Goal: Feedback & Contribution: Submit feedback/report problem

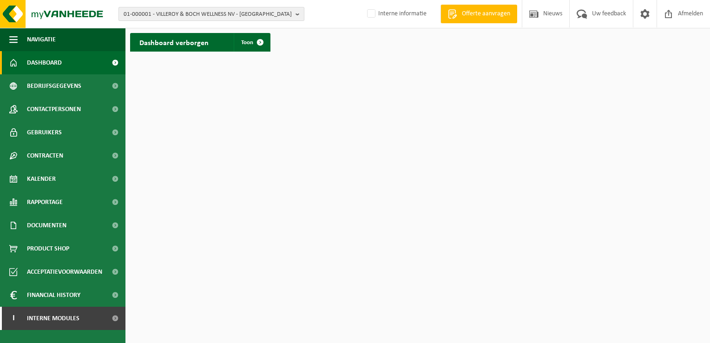
click at [300, 17] on b "button" at bounding box center [300, 13] width 8 height 13
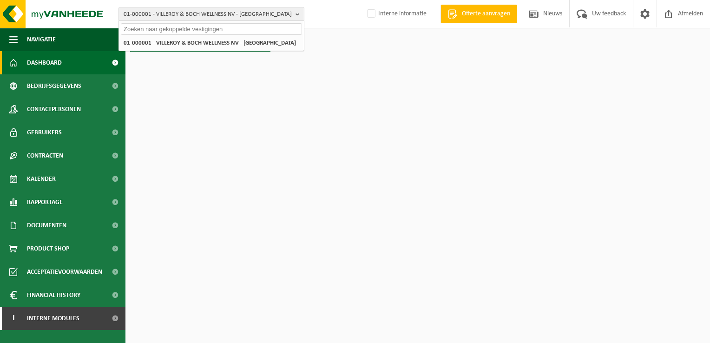
click at [258, 29] on input "text" at bounding box center [211, 29] width 181 height 12
paste input "01-101092"
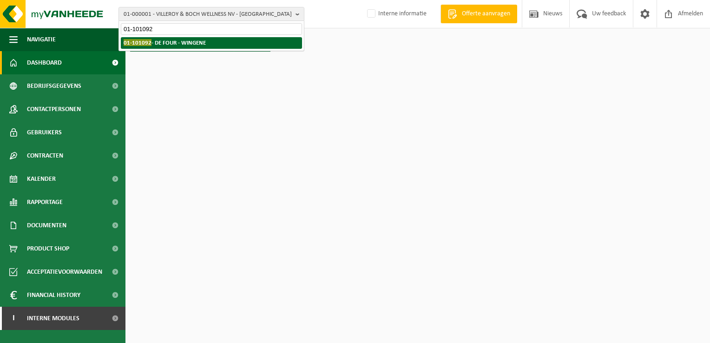
type input "01-101092"
click at [161, 43] on strong "01-101092 - DE FOUR - WINGENE" at bounding box center [165, 42] width 82 height 7
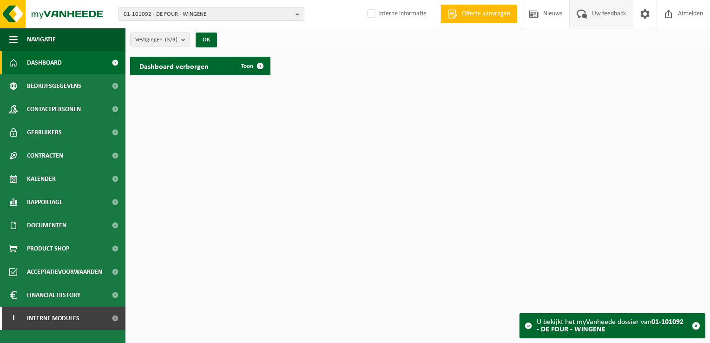
click at [616, 17] on span "Uw feedback" at bounding box center [609, 13] width 39 height 27
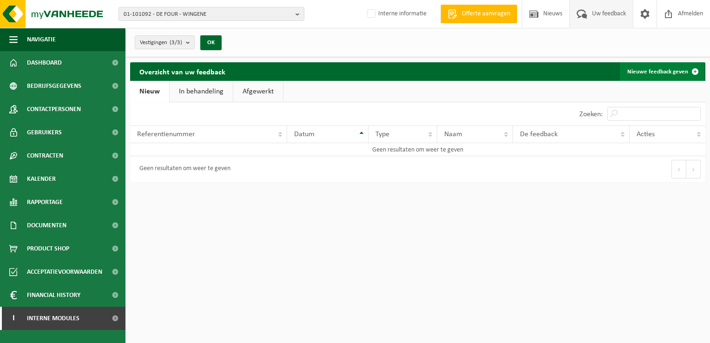
click at [638, 70] on link "Nieuwe feedback geven" at bounding box center [662, 71] width 85 height 19
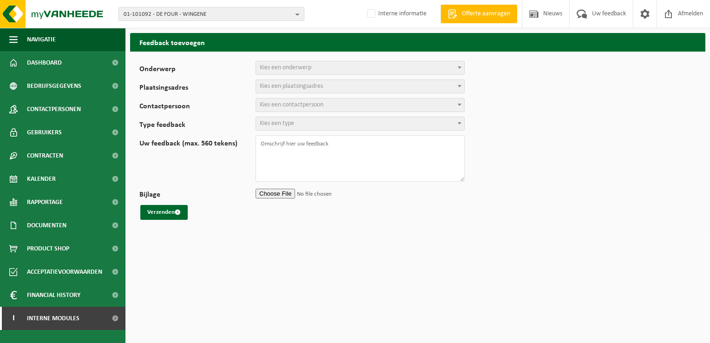
select select
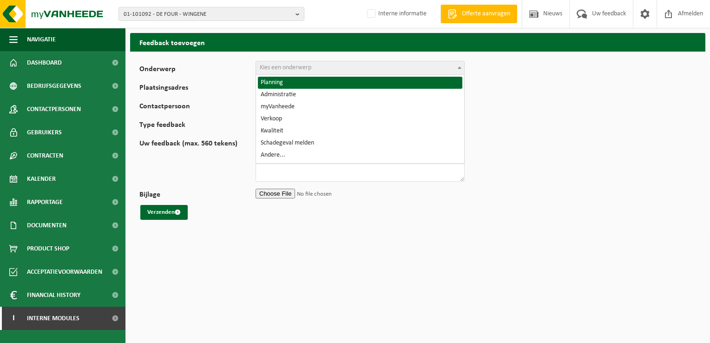
click at [306, 69] on span "Kies een onderwerp" at bounding box center [286, 67] width 52 height 7
select select "1"
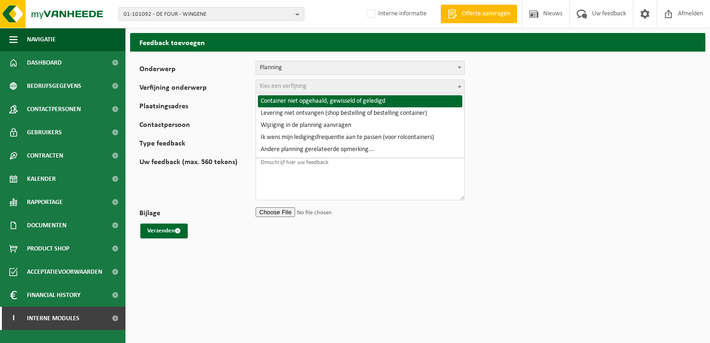
click at [292, 87] on span "Kies een verfijning" at bounding box center [283, 86] width 47 height 7
select select "2"
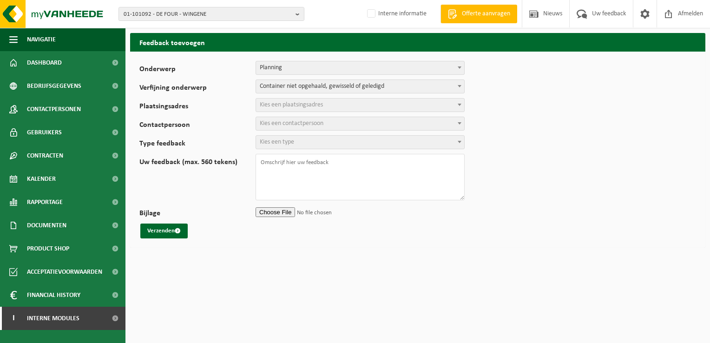
click at [285, 104] on span "Kies een plaatsingsadres" at bounding box center [291, 104] width 63 height 7
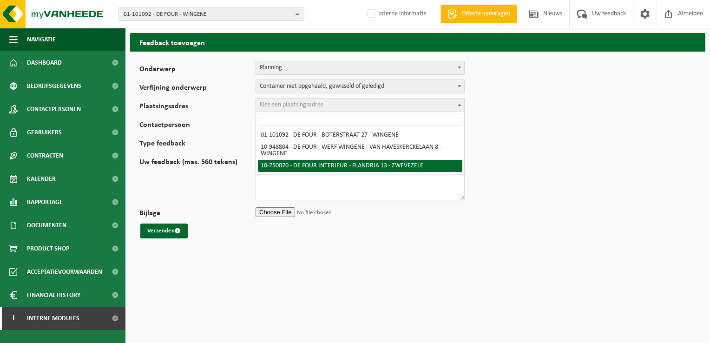
select select "12257"
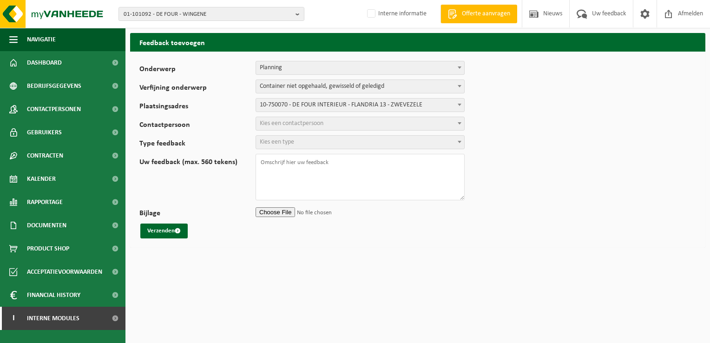
click at [322, 122] on span "Kies een contactpersoon" at bounding box center [292, 123] width 64 height 7
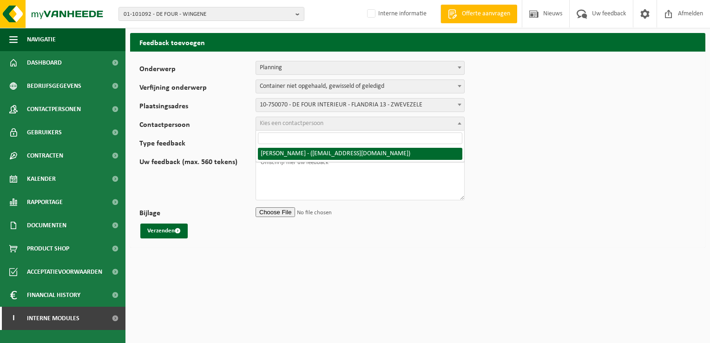
select select "9058"
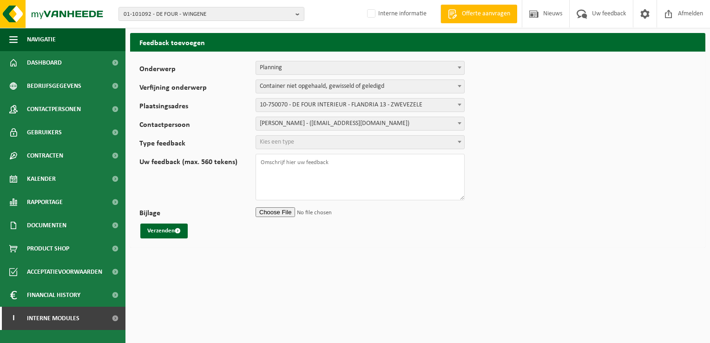
click at [289, 140] on span "Kies een type" at bounding box center [277, 142] width 34 height 7
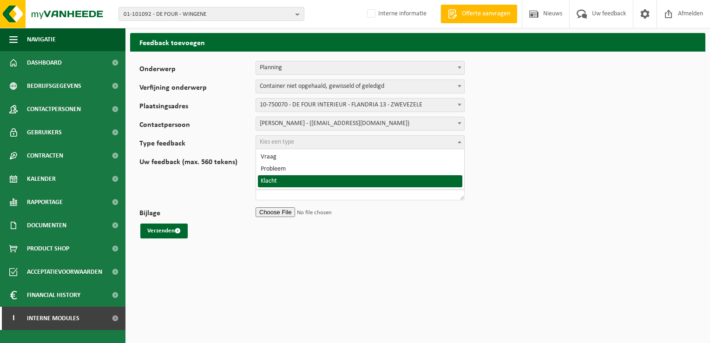
select select "COM"
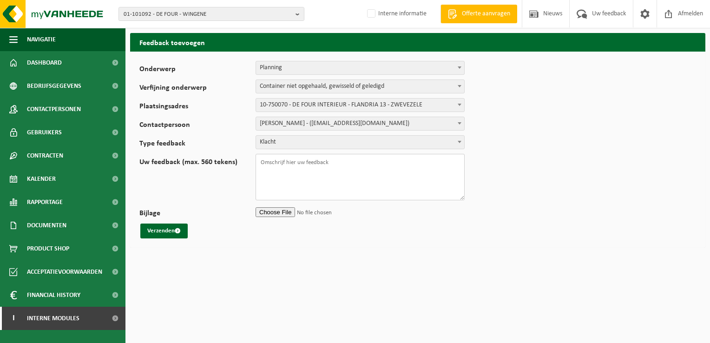
drag, startPoint x: 361, startPoint y: 165, endPoint x: 366, endPoint y: 179, distance: 14.9
click at [364, 164] on textarea "Uw feedback (max. 560 tekens)" at bounding box center [360, 177] width 209 height 46
paste textarea "TL-VEL-066295"
paste textarea "WB-0240-CU PMD (Plastiek, Metaal, Drankkartons) (bedrijven)"
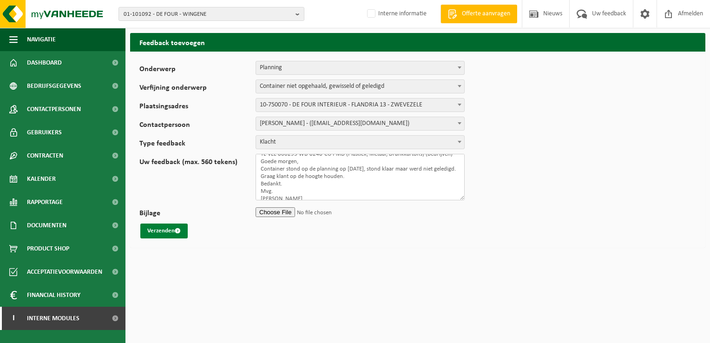
type textarea "TL-VEL-066295 WB-0240-CU PMD (Plastiek, Metaal, Drankkartons) (bedrijven) Goede…"
click at [180, 229] on span "submit" at bounding box center [178, 231] width 6 height 6
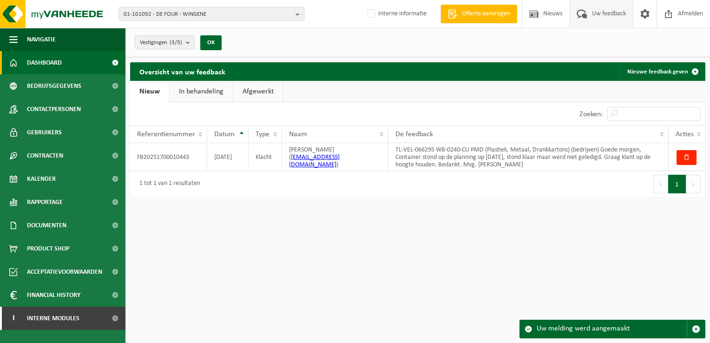
click at [60, 66] on span "Dashboard" at bounding box center [44, 62] width 35 height 23
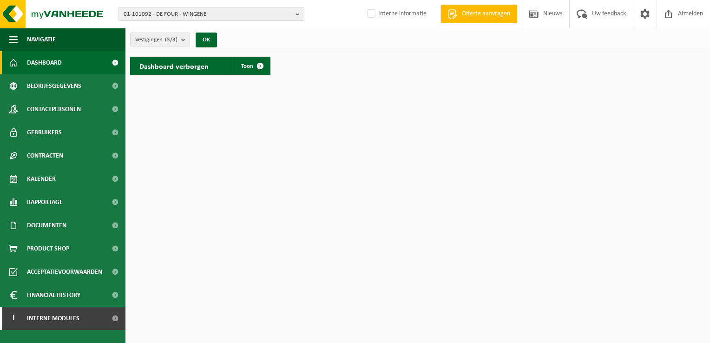
click at [56, 62] on span "Dashboard" at bounding box center [44, 62] width 35 height 23
drag, startPoint x: 298, startPoint y: 14, endPoint x: 273, endPoint y: 19, distance: 25.1
click at [298, 14] on b "button" at bounding box center [300, 13] width 8 height 13
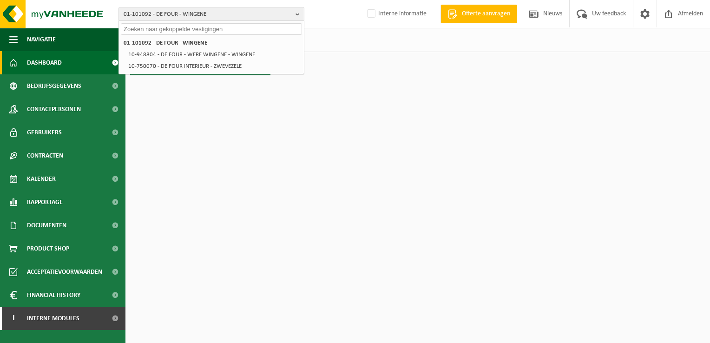
click at [247, 28] on input "text" at bounding box center [211, 29] width 181 height 12
paste input "10-873244"
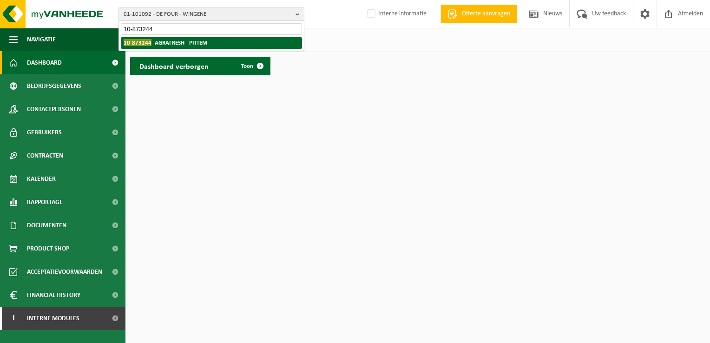
type input "10-873244"
click at [188, 41] on strong "10-873244 - AGRAFRESH - PITTEM" at bounding box center [166, 42] width 84 height 7
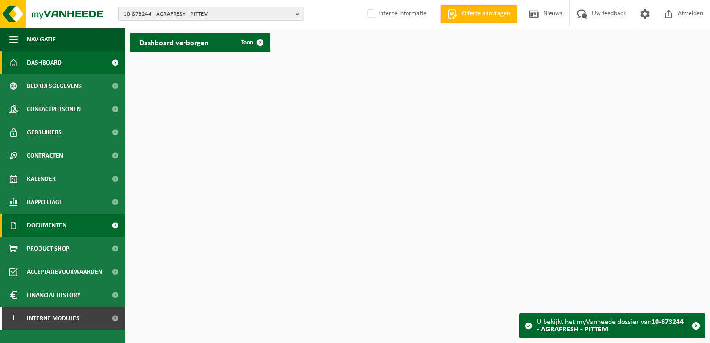
click at [55, 223] on span "Documenten" at bounding box center [47, 225] width 40 height 23
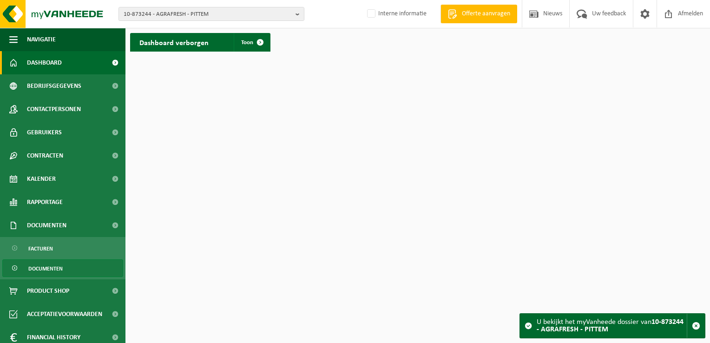
click at [45, 270] on span "Documenten" at bounding box center [45, 269] width 34 height 18
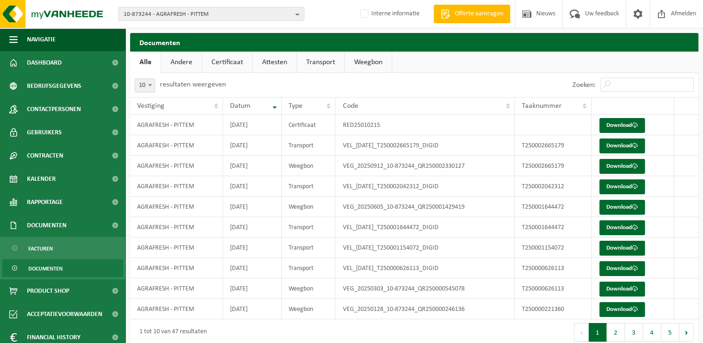
click at [221, 63] on link "Certificaat" at bounding box center [227, 62] width 50 height 21
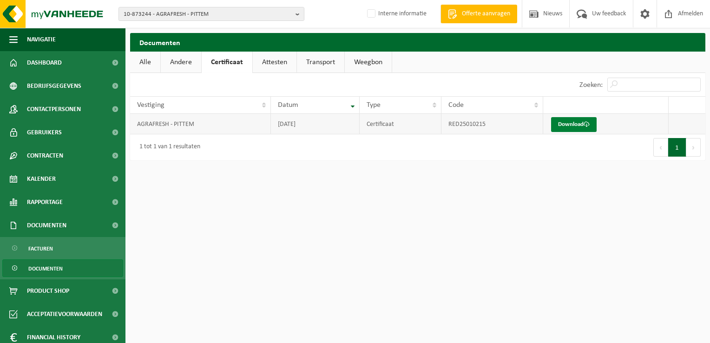
click at [579, 126] on link "Download" at bounding box center [574, 124] width 46 height 15
click at [46, 61] on span "Dashboard" at bounding box center [44, 62] width 35 height 23
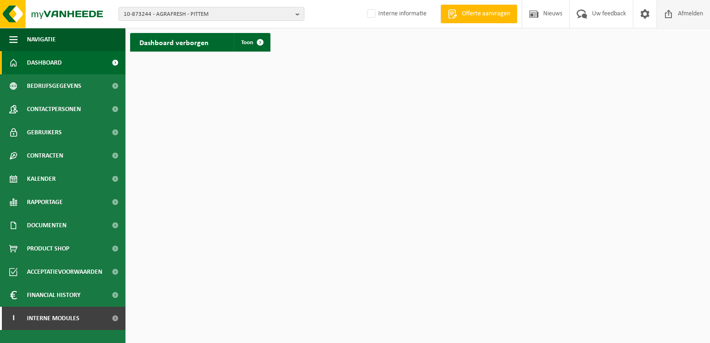
click at [694, 15] on span "Afmelden" at bounding box center [691, 13] width 30 height 27
